Goal: Information Seeking & Learning: Learn about a topic

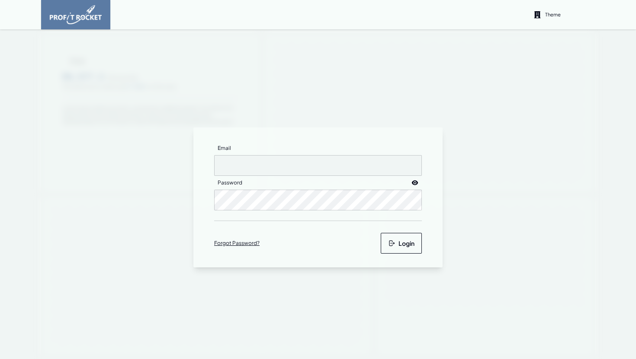
click at [254, 169] on input "Email" at bounding box center [318, 165] width 208 height 21
type input "matthewj+pmi@m2north.com"
click at [412, 250] on button "Login" at bounding box center [400, 243] width 41 height 21
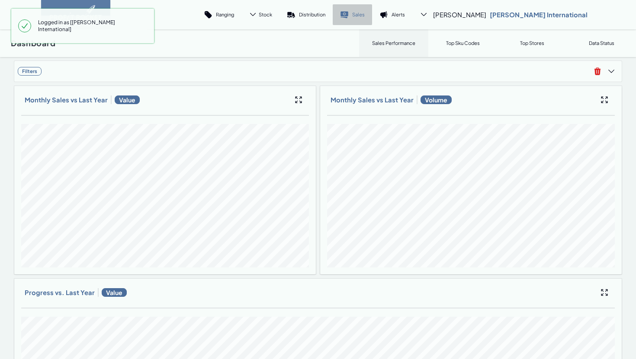
click at [364, 14] on p "Sales" at bounding box center [358, 14] width 13 height 6
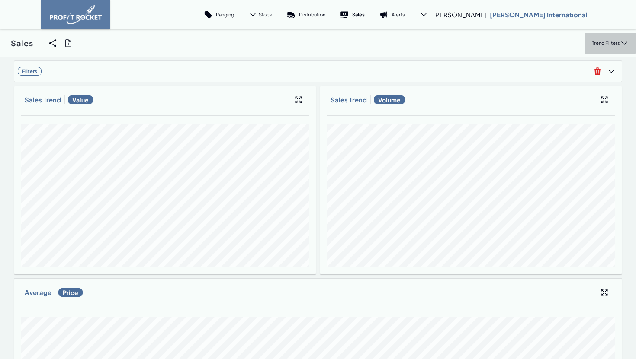
click at [606, 36] on div "Trend Filters" at bounding box center [609, 43] width 51 height 21
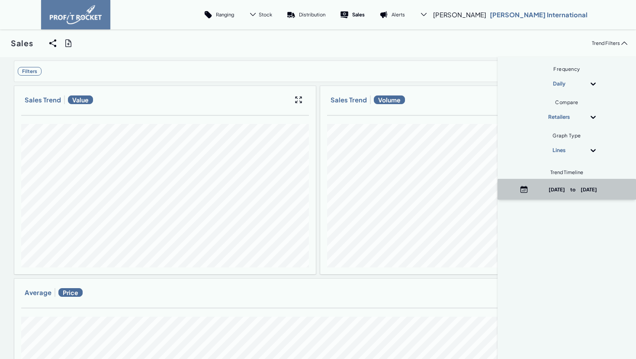
click at [564, 186] on p "January 1st, 2025 to September 4th, 2025" at bounding box center [572, 189] width 83 height 6
select select "8"
select select "2025"
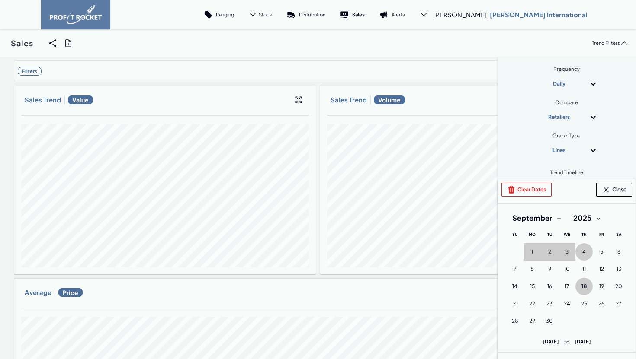
click at [587, 288] on button "18 18th September (Thursday)" at bounding box center [583, 286] width 17 height 17
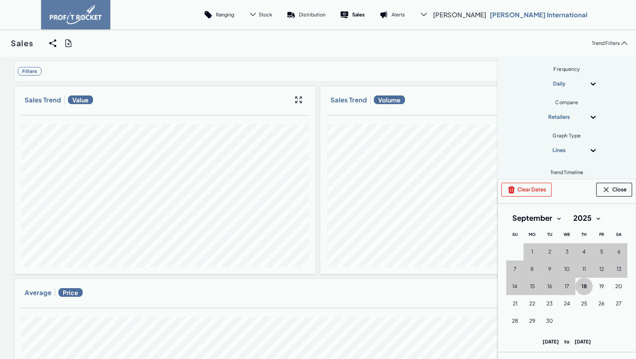
click at [527, 198] on div "Clear Dates Close September 2025 Month: January February March April May June J…" at bounding box center [566, 278] width 138 height 198
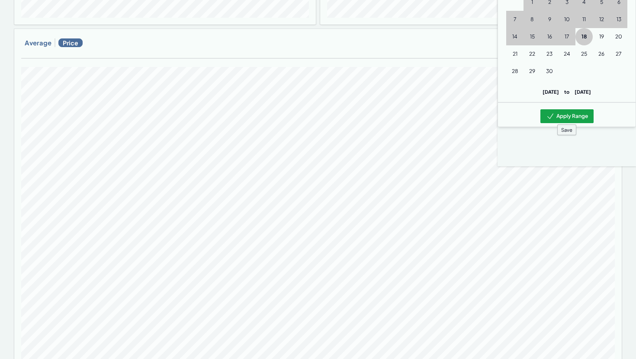
click at [560, 119] on button "Apply Range" at bounding box center [566, 116] width 53 height 14
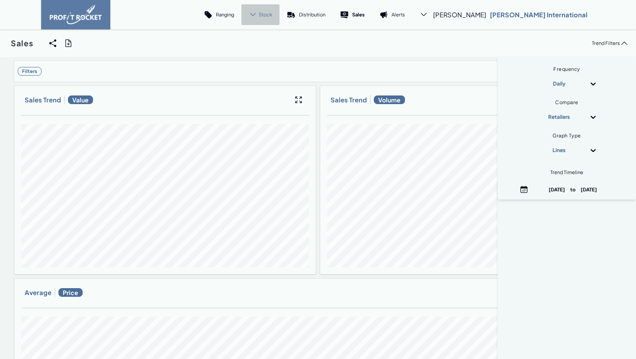
click at [257, 13] on icon at bounding box center [253, 14] width 8 height 8
click at [264, 41] on p "Trend" at bounding box center [257, 38] width 13 height 6
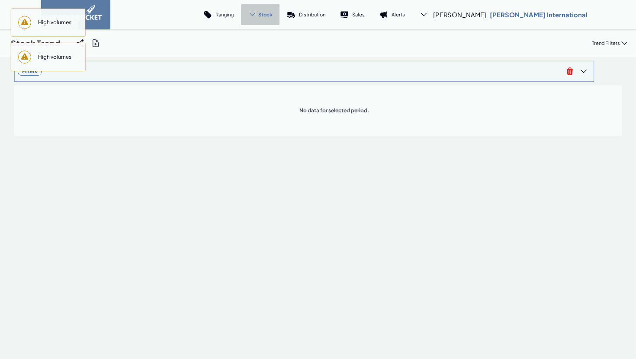
click at [218, 72] on span "Filters" at bounding box center [290, 71] width 545 height 9
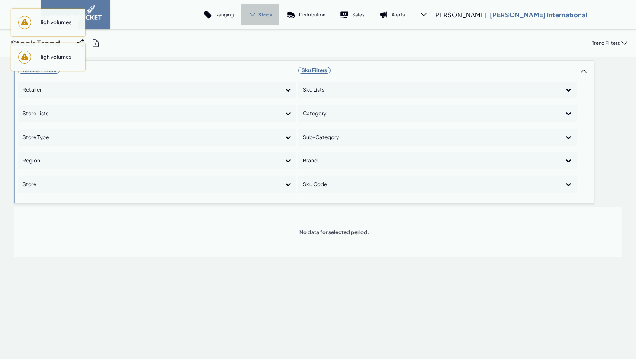
click at [123, 94] on div at bounding box center [148, 90] width 253 height 13
click at [93, 130] on div "Shoprite Checkers" at bounding box center [157, 129] width 271 height 15
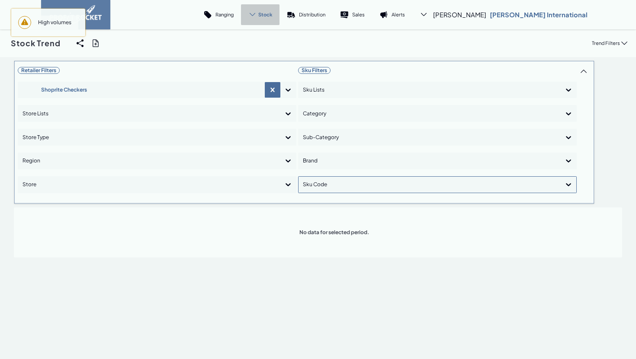
click at [314, 185] on div at bounding box center [429, 185] width 253 height 13
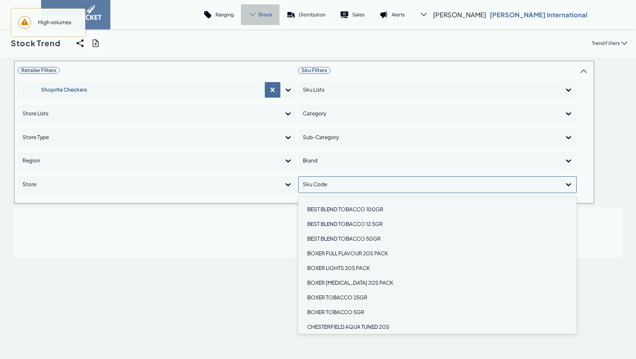
click at [320, 206] on div "BEST BLEND TOBACCO 100GR" at bounding box center [437, 209] width 271 height 15
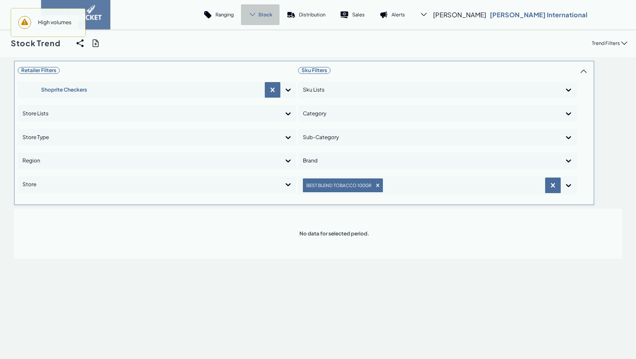
click at [279, 10] on div "Stock" at bounding box center [260, 14] width 38 height 21
click at [264, 38] on p "Trend" at bounding box center [257, 38] width 13 height 6
click at [279, 12] on div "Stock" at bounding box center [260, 14] width 38 height 21
click at [276, 56] on link "Cover" at bounding box center [251, 59] width 48 height 21
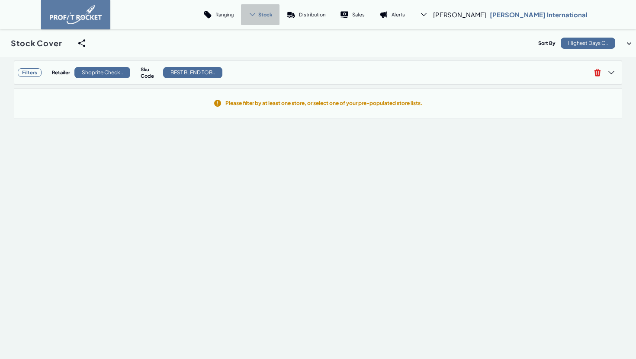
click at [272, 16] on span "Stock" at bounding box center [265, 14] width 14 height 6
click at [264, 38] on p "Trend" at bounding box center [257, 38] width 13 height 6
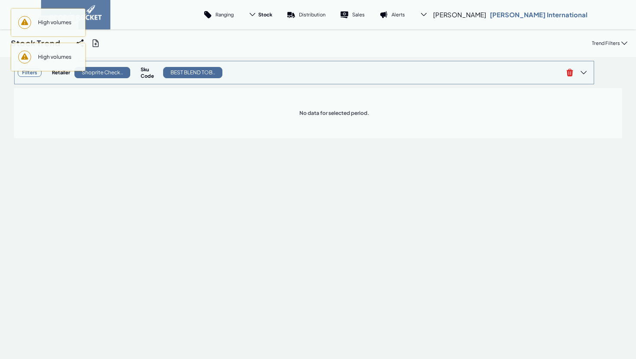
click at [288, 65] on span "Filters Retailer Shoprite Check.. Sku Code BEST BLEND TOB.." at bounding box center [290, 72] width 545 height 16
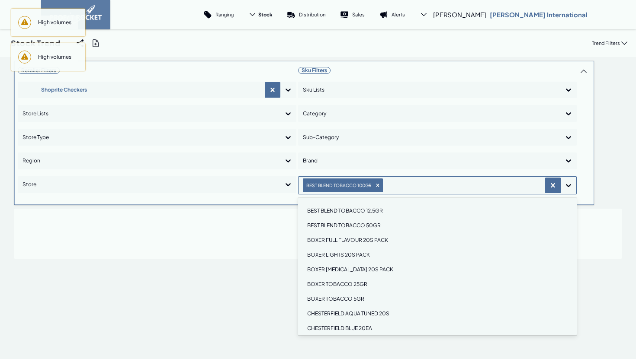
click at [378, 192] on div "BEST BLEND TOBACCO 100GR" at bounding box center [343, 186] width 80 height 14
click at [374, 183] on icon "Remove BEST BLEND TOBACCO 100GR" at bounding box center [377, 185] width 6 height 6
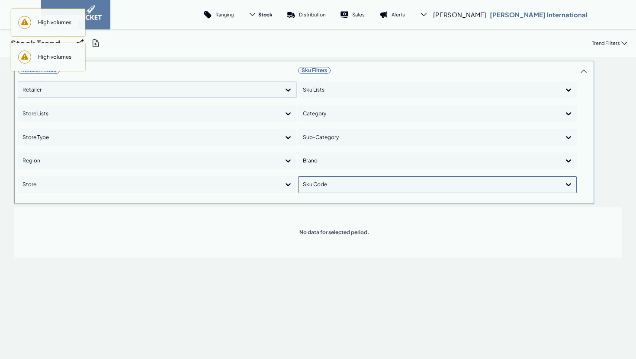
click at [288, 91] on icon at bounding box center [288, 90] width 9 height 9
click at [118, 112] on div "Pick 'n Pay" at bounding box center [157, 114] width 271 height 15
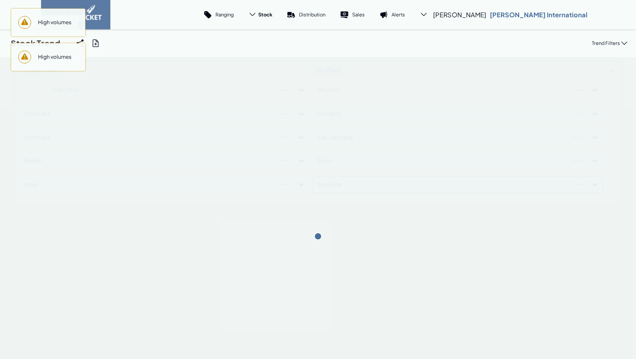
click at [192, 266] on div "Retailer Filters Pick 'n Pay Store Lists Store Type Region Store Sku Filters Sk…" at bounding box center [318, 236] width 636 height 359
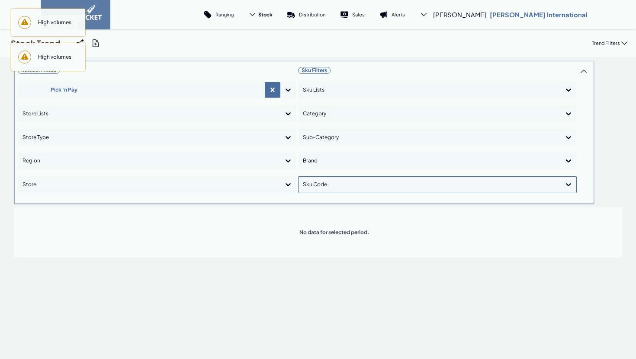
click at [59, 27] on span "High volumes" at bounding box center [54, 23] width 47 height 14
click at [59, 29] on span "High volumes" at bounding box center [54, 23] width 47 height 14
click at [329, 80] on div "Sku Filters Sku Lists Category Sub-Category Brand Sku Code" at bounding box center [437, 132] width 278 height 136
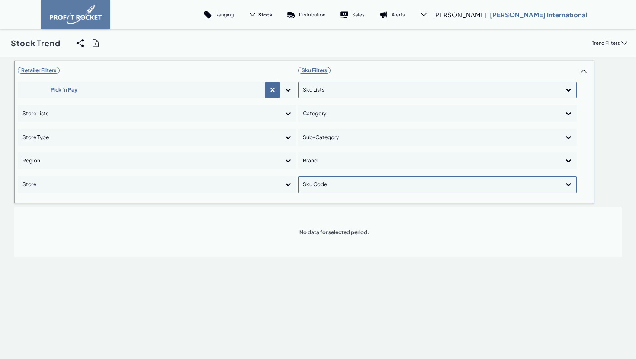
click at [328, 94] on div at bounding box center [429, 90] width 253 height 13
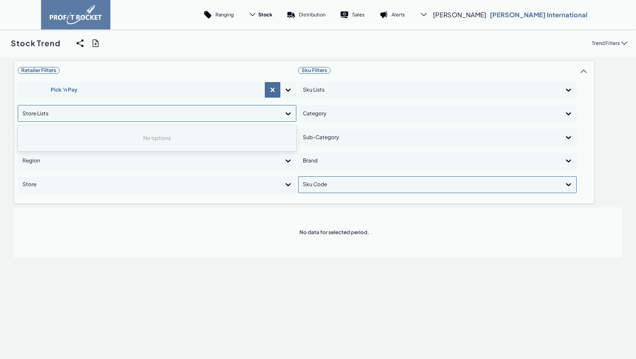
click at [80, 112] on div at bounding box center [148, 113] width 253 height 13
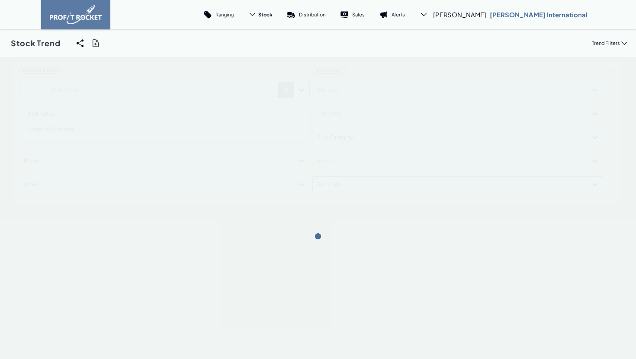
click at [70, 95] on div "Retailer Filters option Pick 'n Pay focused, 1 of 2. 2 results available. Use U…" at bounding box center [318, 133] width 608 height 144
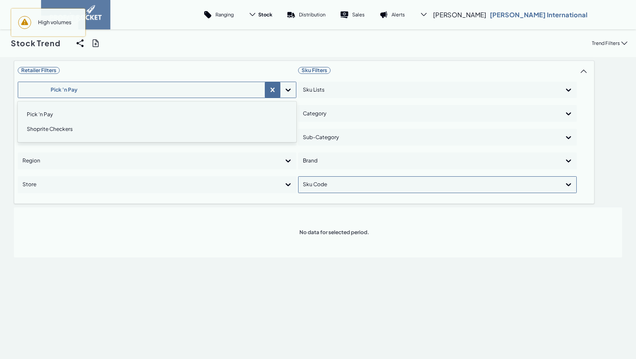
click at [45, 150] on div "Retailer Filters option Shoprite Checkers focused, 2 of 2. 2 results available.…" at bounding box center [157, 132] width 278 height 136
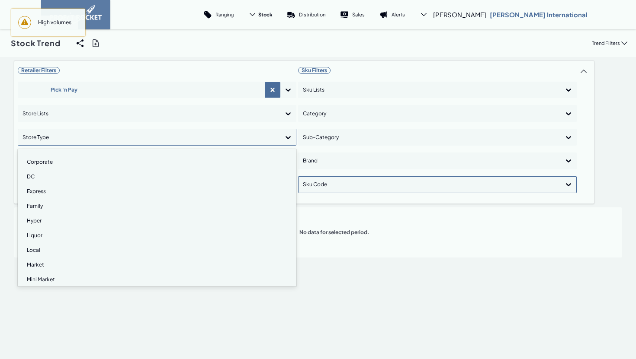
click at [50, 138] on div at bounding box center [148, 137] width 253 height 13
click at [49, 177] on div "DC" at bounding box center [157, 176] width 271 height 15
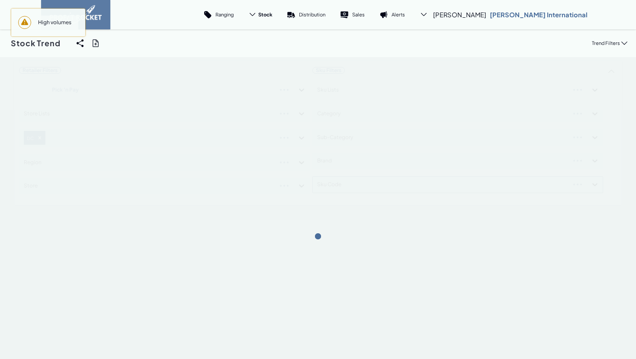
click at [8, 155] on div "Retailer Filters Pick 'n Pay Store Lists DC Region Store Sku Filters Sku Lists …" at bounding box center [318, 236] width 636 height 359
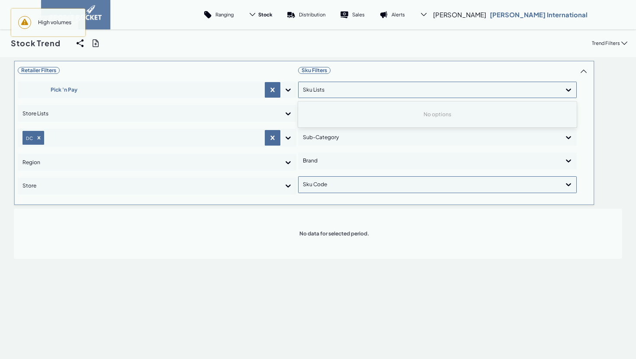
click at [366, 86] on div at bounding box center [429, 90] width 253 height 13
click at [337, 147] on div "Retailer Filters Pick 'n Pay Store Lists DC Region Store Sku Filters Use Up and…" at bounding box center [318, 160] width 608 height 198
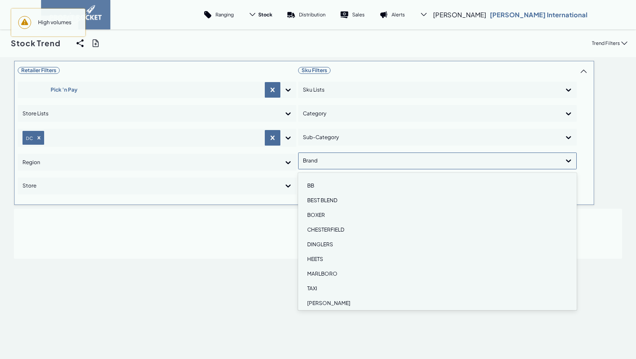
click at [336, 160] on div at bounding box center [429, 161] width 253 height 13
click at [325, 233] on div "CHESTERFIELD" at bounding box center [437, 230] width 271 height 15
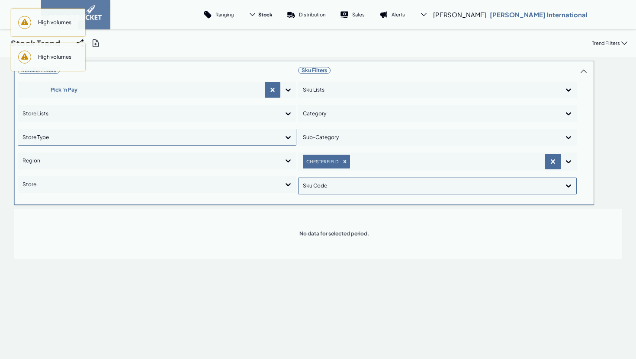
click at [264, 262] on div "Retailer Filters Pick 'n Pay Store Lists option , selected. Select is focused ,…" at bounding box center [318, 236] width 636 height 359
click at [614, 34] on div "Trend Filters" at bounding box center [609, 43] width 51 height 21
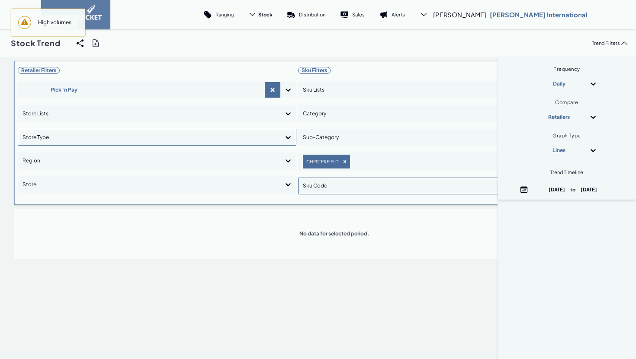
click at [416, 237] on div "No data for selected period." at bounding box center [318, 234] width 594 height 36
click at [609, 38] on div "Trend Filters" at bounding box center [609, 43] width 51 height 21
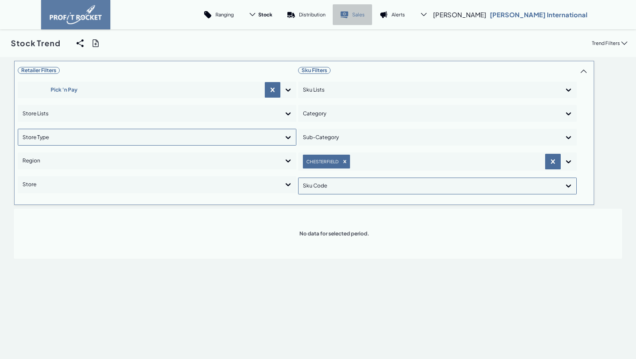
click at [372, 15] on link "Sales" at bounding box center [351, 14] width 39 height 21
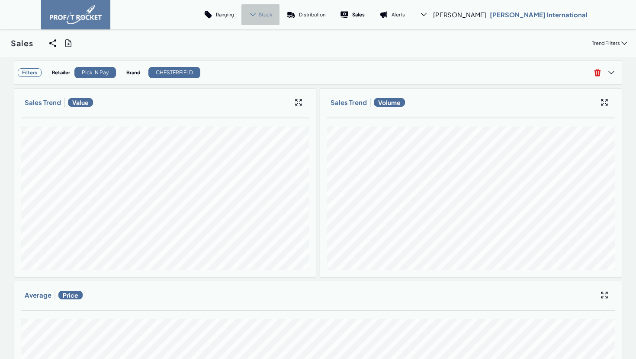
click at [257, 17] on icon at bounding box center [253, 14] width 8 height 8
click at [276, 39] on link "Trend" at bounding box center [251, 39] width 48 height 21
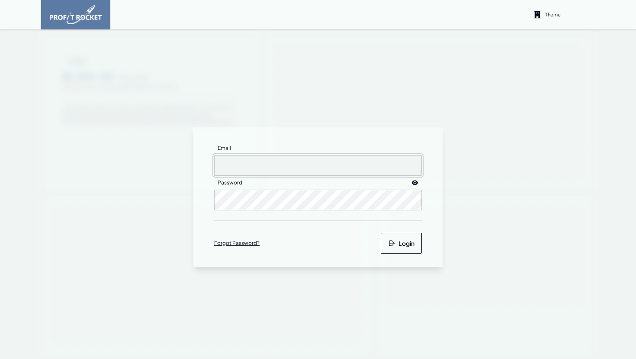
click at [256, 160] on input "Email" at bounding box center [318, 165] width 208 height 21
type input "matthewj+pmi@m2north.com"
click at [403, 236] on button "Login" at bounding box center [400, 243] width 41 height 21
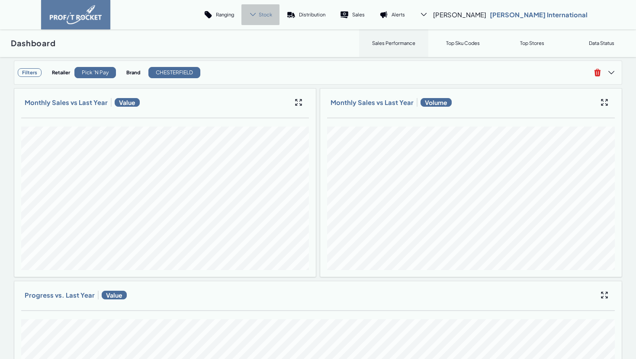
click at [272, 15] on span "Stock" at bounding box center [265, 14] width 13 height 6
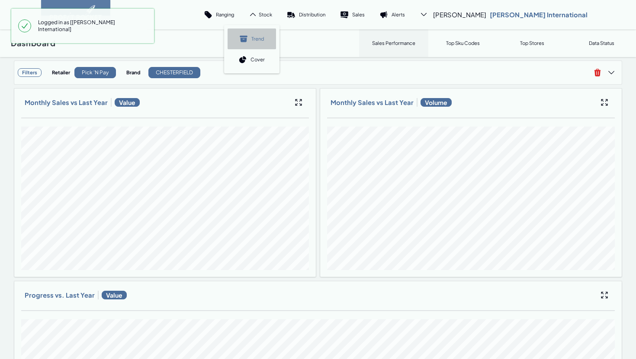
click at [264, 40] on p "Trend" at bounding box center [257, 38] width 13 height 6
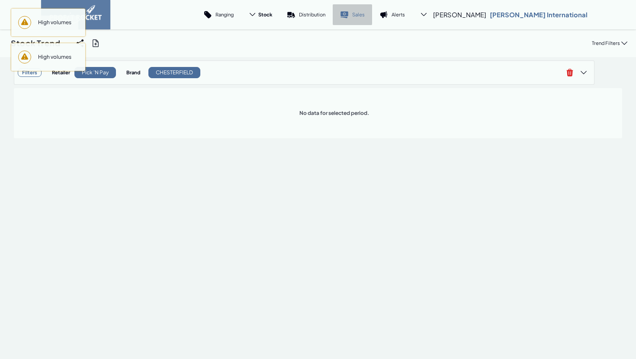
click at [364, 16] on p "Sales" at bounding box center [358, 14] width 13 height 6
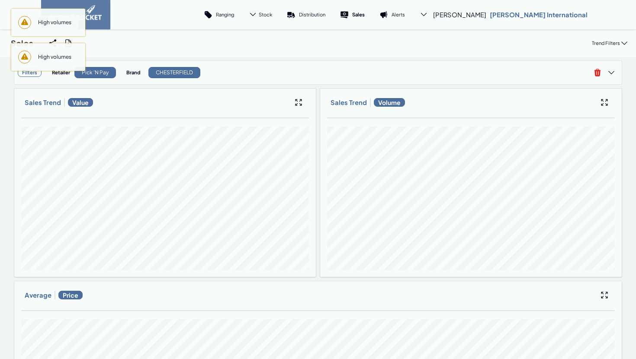
click at [62, 25] on span "High volumes" at bounding box center [54, 23] width 47 height 14
click at [60, 24] on span "High volumes" at bounding box center [54, 23] width 47 height 14
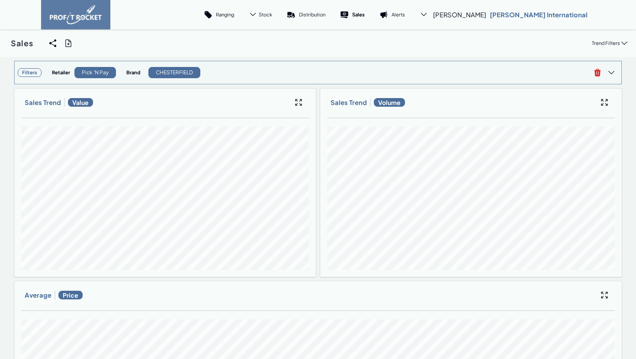
click at [89, 72] on div "Pick 'n Pay" at bounding box center [95, 72] width 42 height 11
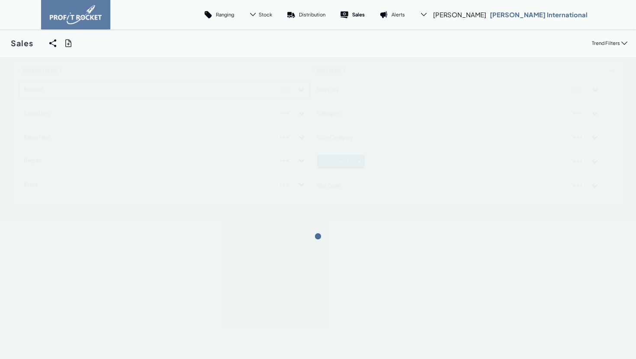
click at [293, 171] on div at bounding box center [318, 236] width 636 height 359
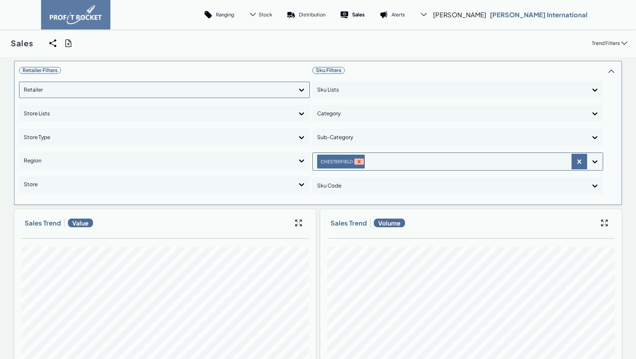
click at [359, 164] on icon "Remove CHESTERFIELD" at bounding box center [359, 162] width 6 height 6
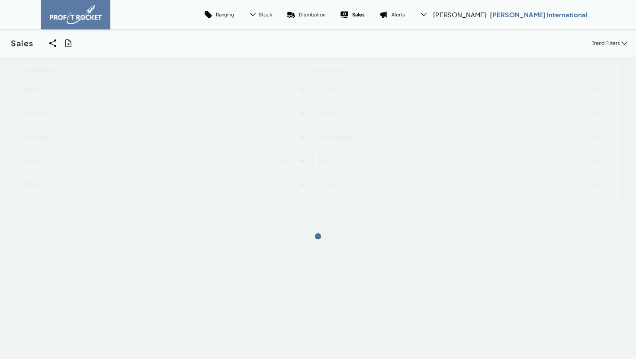
click at [420, 51] on div "Sales Share View We'll email you as well as your recipients a link to the view …" at bounding box center [318, 43] width 636 height 28
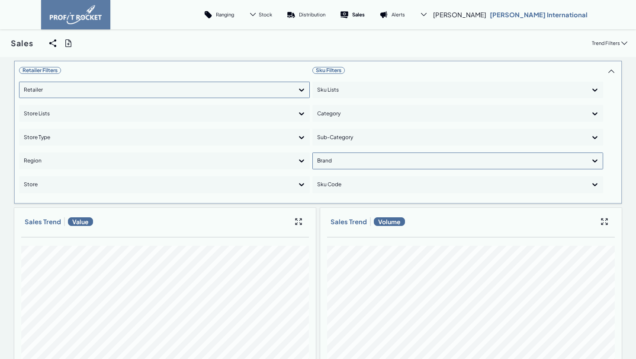
scroll to position [21, 0]
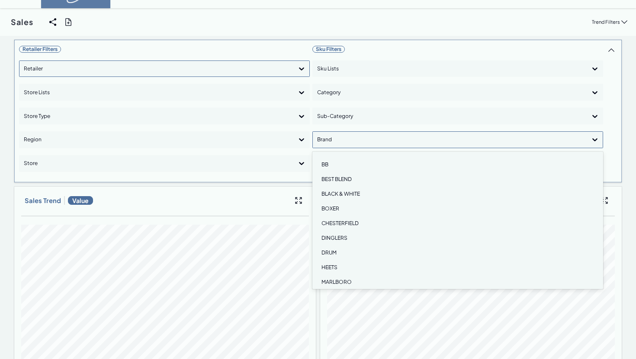
click at [357, 145] on div at bounding box center [449, 140] width 265 height 13
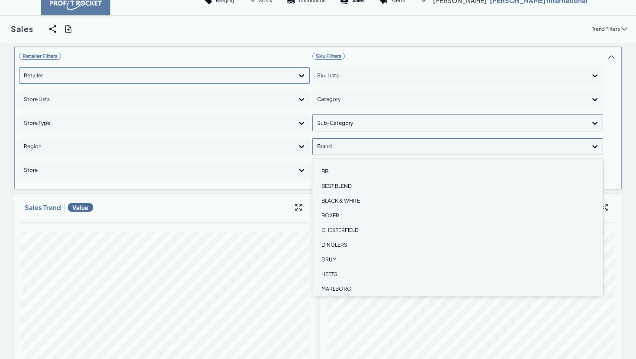
scroll to position [13, 0]
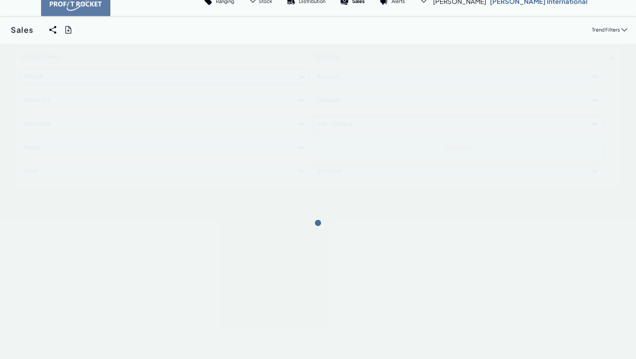
click at [349, 121] on div "Retailer Filters Retailer Store Lists Store Type Region Store Sku Filters Sku L…" at bounding box center [318, 119] width 608 height 144
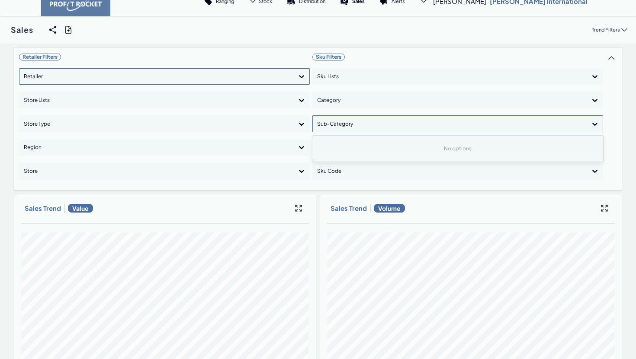
click at [473, 38] on div "Sales Share View We'll email you as well as your recipients a link to the view …" at bounding box center [318, 30] width 636 height 28
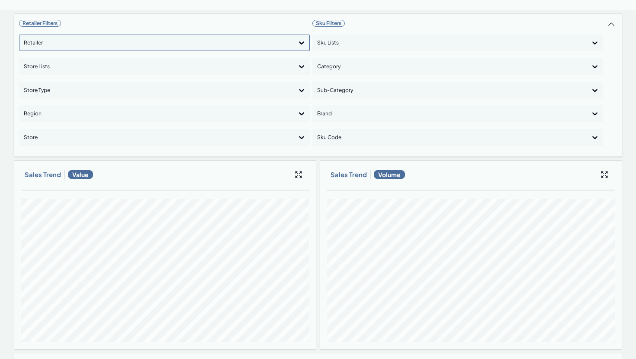
scroll to position [50, 0]
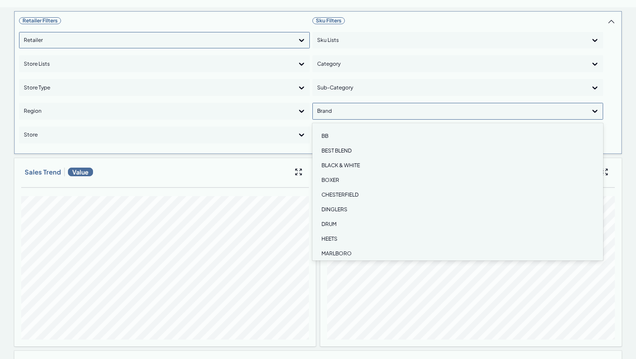
click at [356, 110] on div at bounding box center [449, 111] width 265 height 13
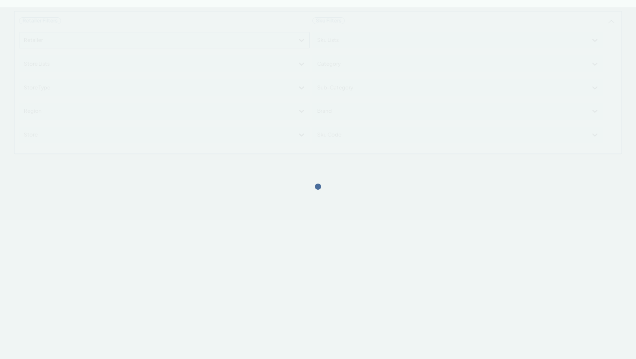
click at [386, 13] on div "Retailer Filters Retailer Store Lists Store Type Region Store Sku Filters Sku L…" at bounding box center [318, 83] width 608 height 144
